Goal: Book appointment/travel/reservation

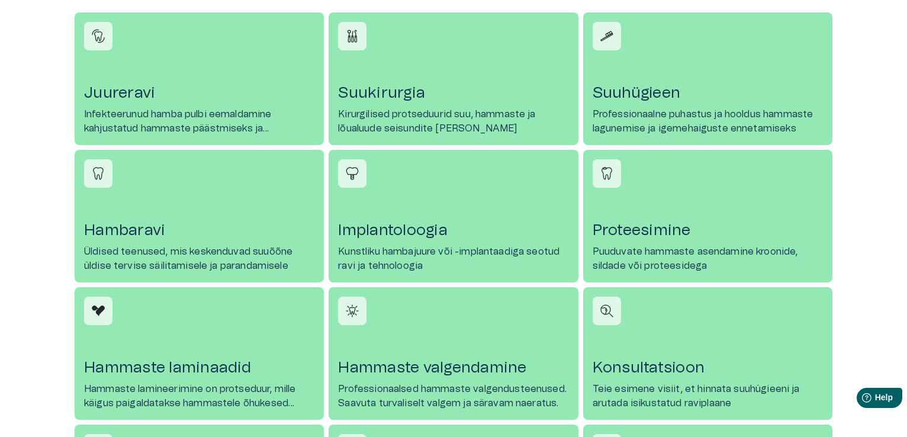
scroll to position [568, 0]
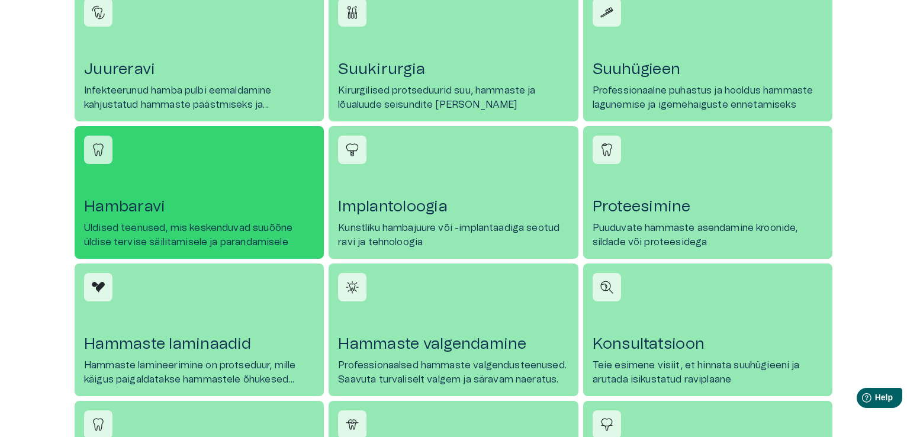
click at [161, 212] on h4 "Hambaravi" at bounding box center [199, 206] width 230 height 19
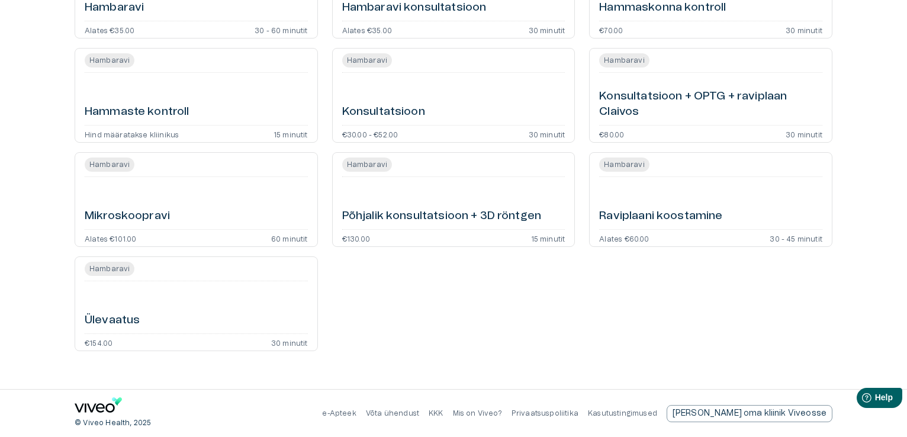
scroll to position [322, 0]
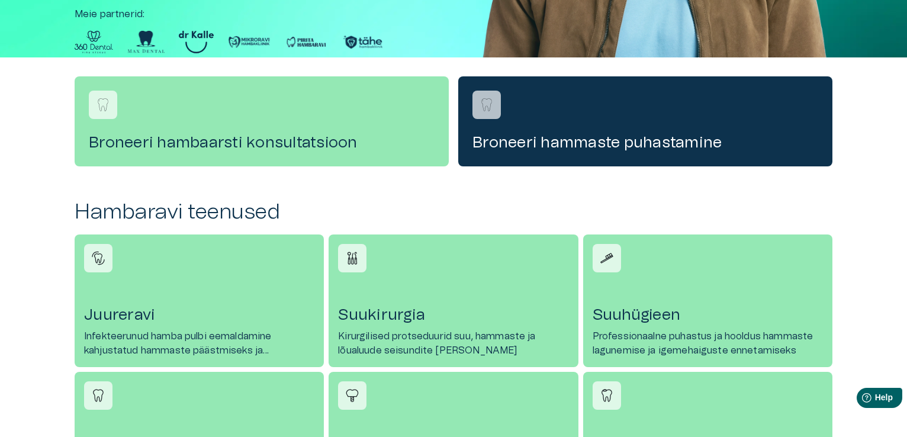
scroll to position [568, 0]
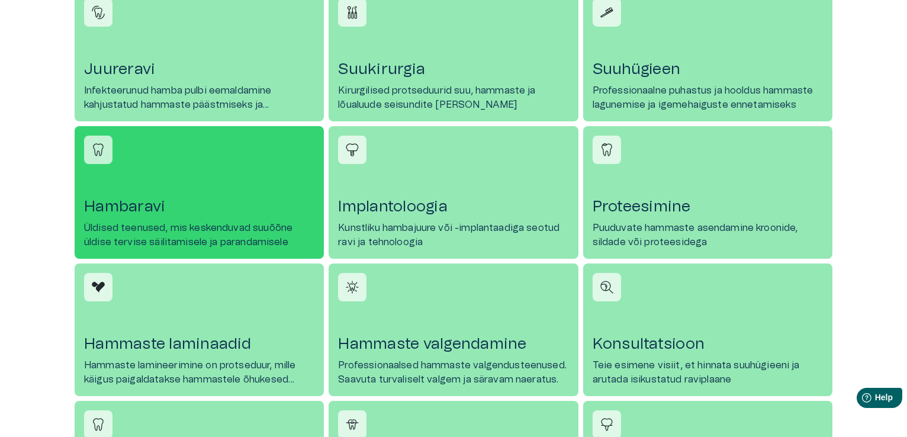
click at [144, 210] on h4 "Hambaravi" at bounding box center [199, 206] width 230 height 19
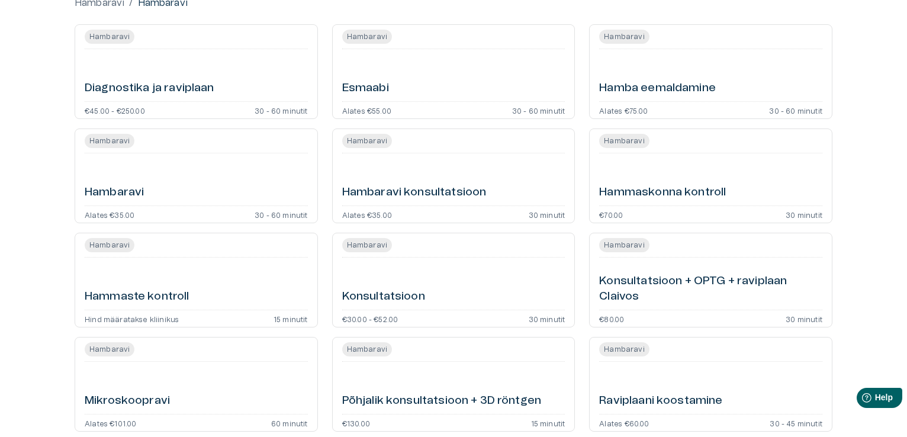
scroll to position [260, 0]
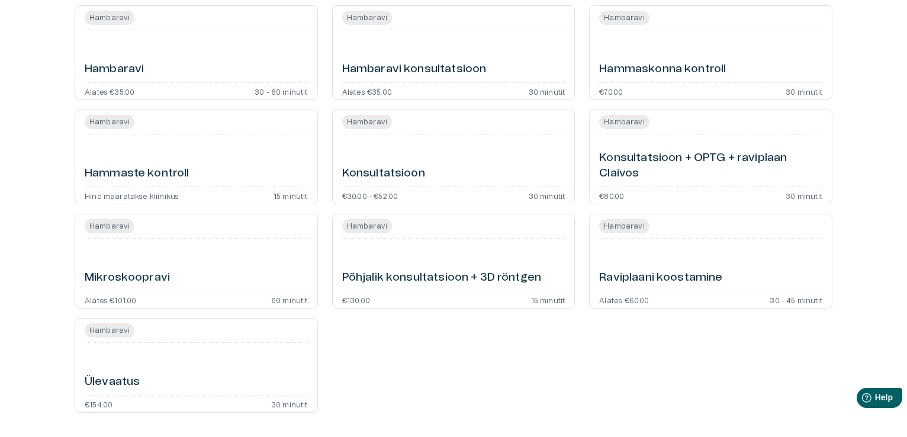
click at [121, 71] on h6 "Hambaravi" at bounding box center [114, 70] width 59 height 16
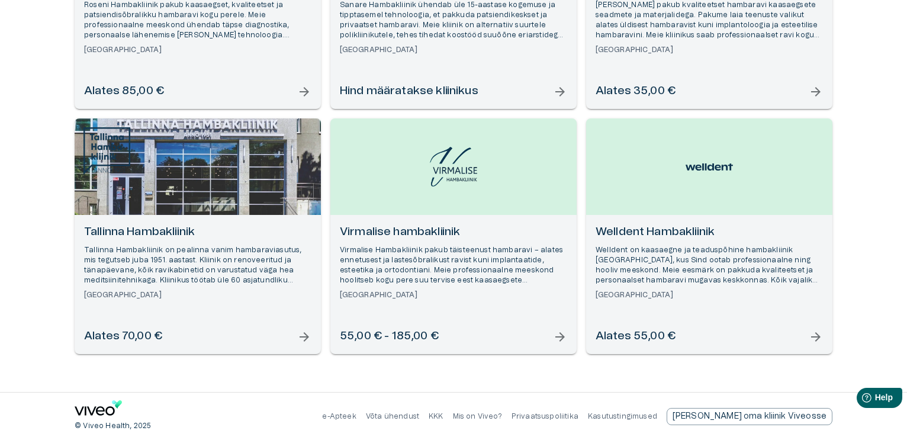
scroll to position [1041, 0]
